Goal: Information Seeking & Learning: Compare options

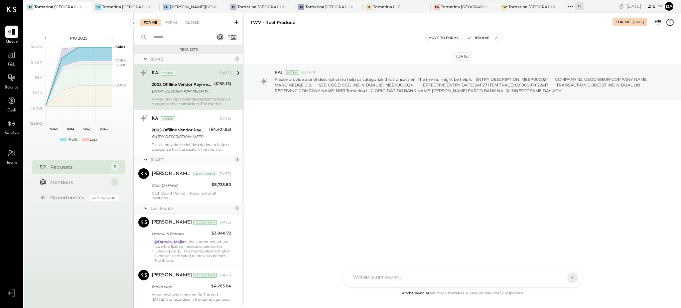
click at [566, 7] on icon at bounding box center [570, 6] width 9 height 9
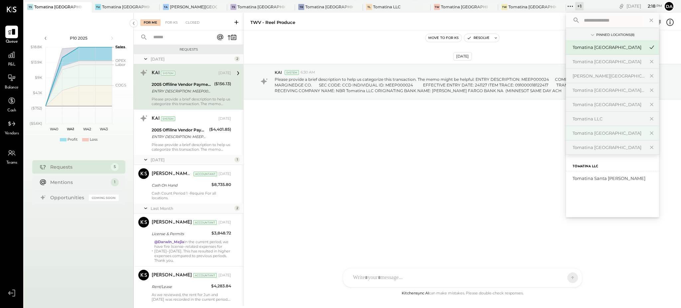
click at [596, 135] on div "Tomatina [GEOGRAPHIC_DATA]" at bounding box center [608, 133] width 72 height 6
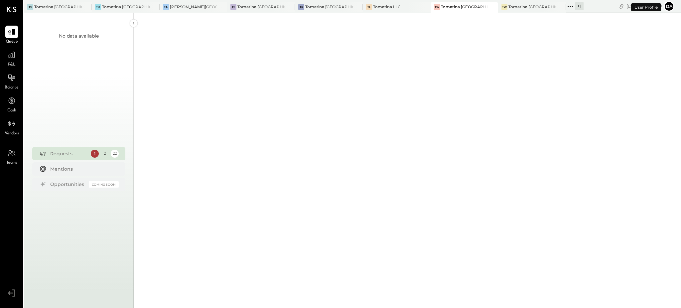
click at [12, 61] on div "P&L" at bounding box center [11, 58] width 13 height 19
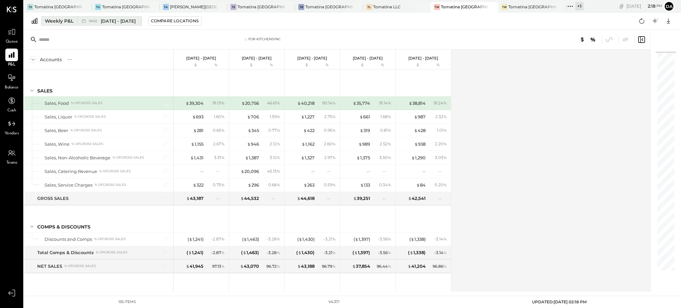
click at [57, 18] on div "Weekly P&L" at bounding box center [59, 21] width 29 height 7
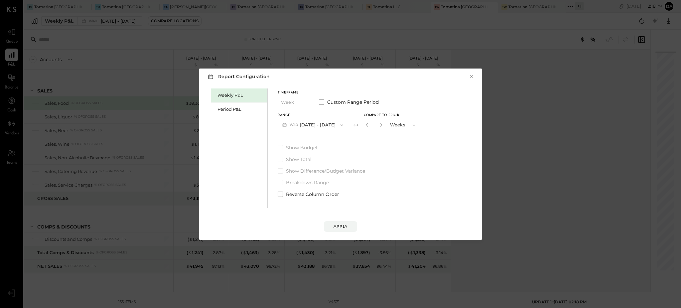
click at [312, 124] on button "W40 [DATE] - [DATE]" at bounding box center [313, 125] width 70 height 12
click at [322, 100] on span at bounding box center [321, 101] width 5 height 5
click at [308, 126] on button "[DATE]" at bounding box center [298, 125] width 40 height 12
click at [233, 109] on div "Period P&L" at bounding box center [240, 109] width 47 height 6
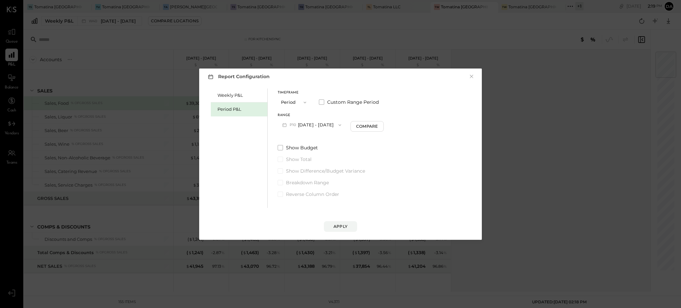
click at [318, 125] on button "P10 [DATE] - [DATE]" at bounding box center [312, 125] width 68 height 12
click at [305, 163] on span "[DATE] - [DATE]" at bounding box center [308, 163] width 32 height 6
click at [346, 128] on button "P01 [DATE] - [DATE]" at bounding box center [312, 125] width 68 height 12
click at [325, 136] on div "P09 [DATE] - [DATE]" at bounding box center [316, 140] width 76 height 14
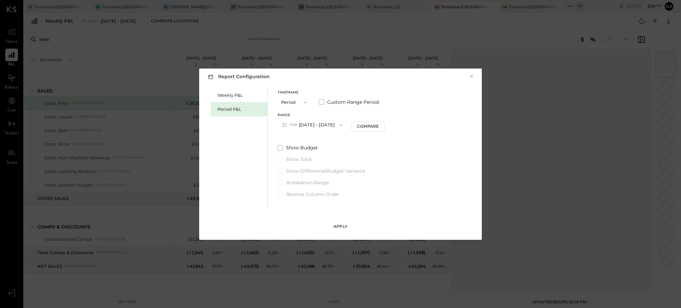
click at [344, 225] on div "Apply" at bounding box center [340, 226] width 14 height 6
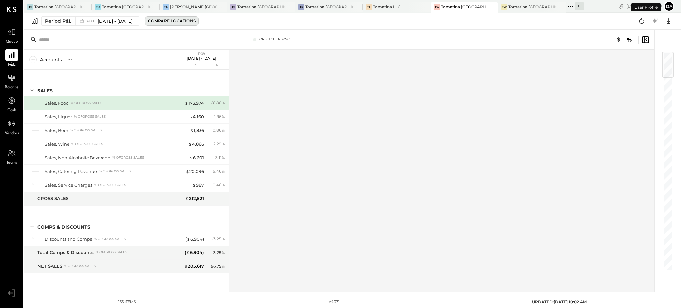
click at [179, 21] on div "Compare Locations" at bounding box center [172, 21] width 48 height 6
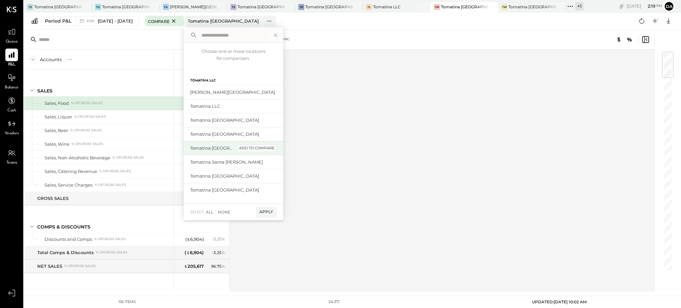
click at [256, 149] on div "add to compare" at bounding box center [257, 148] width 40 height 8
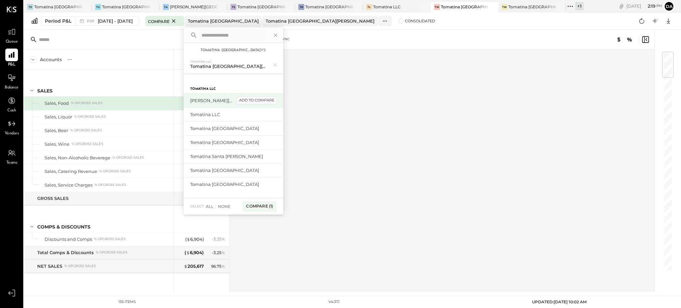
click at [259, 101] on div "add to compare" at bounding box center [257, 100] width 40 height 8
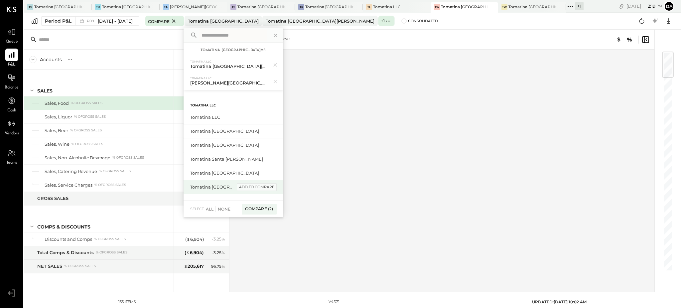
click at [258, 185] on div "add to compare" at bounding box center [257, 187] width 40 height 8
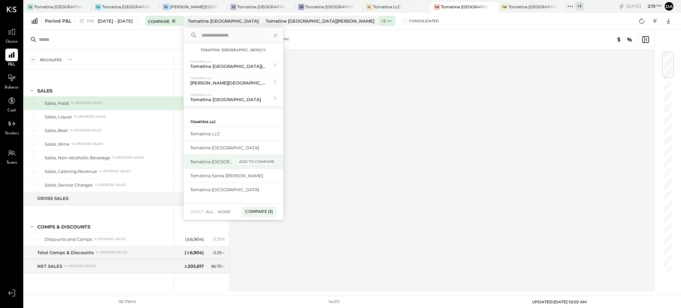
click at [263, 163] on div "add to compare" at bounding box center [257, 162] width 40 height 8
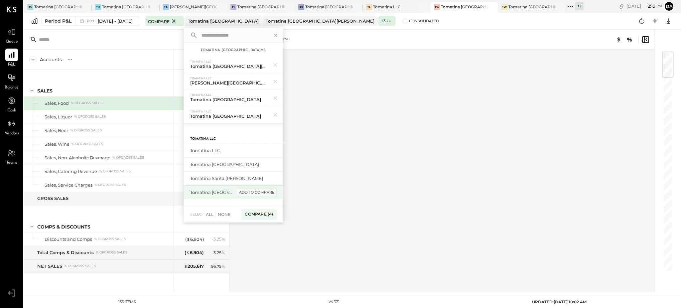
click at [256, 193] on div "add to compare" at bounding box center [257, 192] width 40 height 8
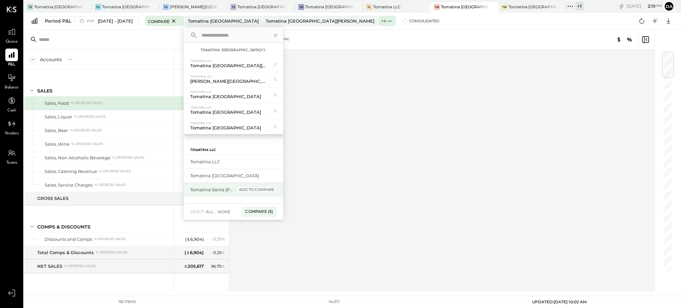
click at [257, 188] on div "add to compare" at bounding box center [257, 190] width 40 height 8
click at [260, 176] on div "add to compare" at bounding box center [257, 176] width 40 height 8
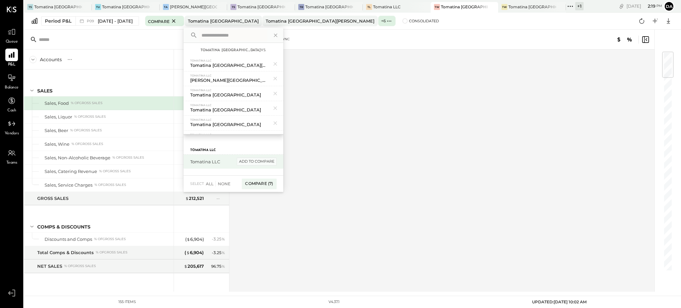
click at [266, 162] on div "add to compare" at bounding box center [257, 162] width 40 height 8
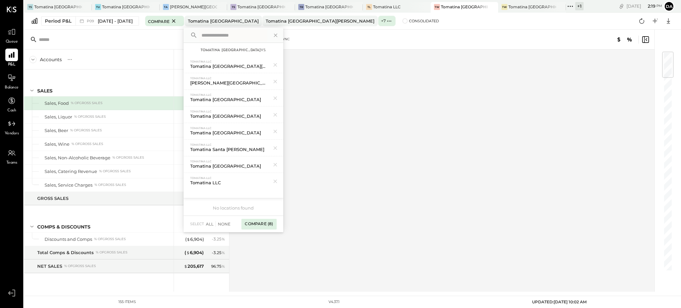
click at [268, 221] on div "Compare (8)" at bounding box center [258, 224] width 35 height 11
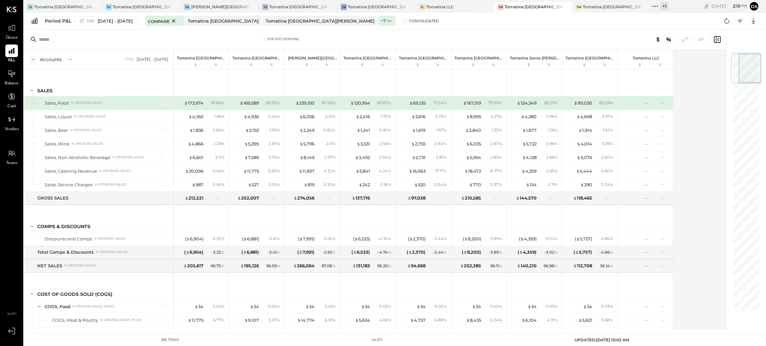
drag, startPoint x: 747, startPoint y: 74, endPoint x: 765, endPoint y: 54, distance: 27.3
click at [680, 54] on div "For KitchenSync Accounts S % GL P09 [DATE] - [DATE] Tomatina [GEOGRAPHIC_DATA] …" at bounding box center [395, 180] width 742 height 300
click at [108, 20] on span "[DATE] - [DATE]" at bounding box center [115, 21] width 35 height 6
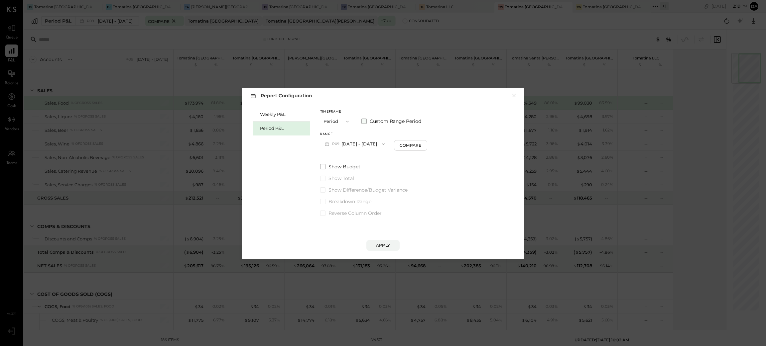
click at [365, 120] on span at bounding box center [363, 121] width 5 height 5
click at [346, 143] on button "[DATE]" at bounding box center [340, 144] width 40 height 12
click at [342, 171] on span "[DATE]" at bounding box center [335, 171] width 14 height 6
click at [415, 145] on button "[DATE]" at bounding box center [396, 144] width 40 height 12
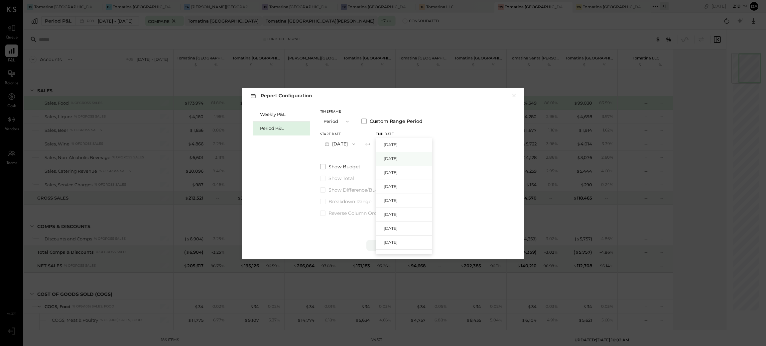
click at [398, 161] on span "[DATE]" at bounding box center [391, 159] width 14 height 6
click at [388, 247] on div "Apply" at bounding box center [383, 246] width 14 height 6
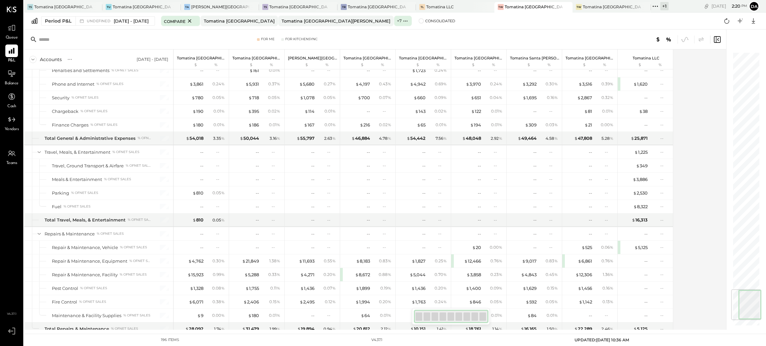
scroll to position [2066, 0]
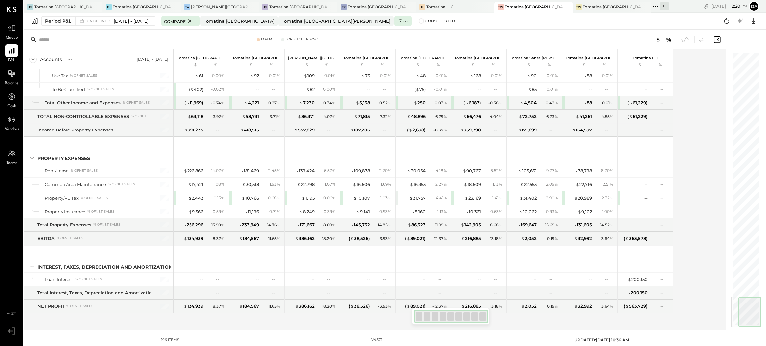
drag, startPoint x: 749, startPoint y: 100, endPoint x: 743, endPoint y: 328, distance: 228.1
click at [680, 307] on div at bounding box center [746, 312] width 30 height 31
click at [418, 21] on span at bounding box center [420, 20] width 5 height 5
